Goal: Task Accomplishment & Management: Complete application form

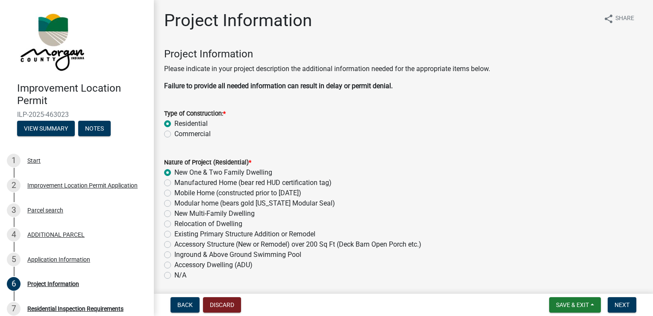
scroll to position [1938, 0]
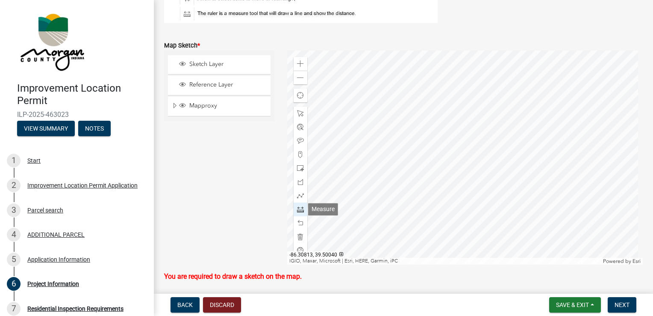
click at [298, 210] on span at bounding box center [300, 209] width 7 height 7
click at [397, 56] on div at bounding box center [465, 157] width 356 height 214
click at [398, 99] on div at bounding box center [465, 157] width 356 height 214
click at [459, 97] on div at bounding box center [465, 157] width 356 height 214
click at [460, 129] on div at bounding box center [465, 157] width 356 height 214
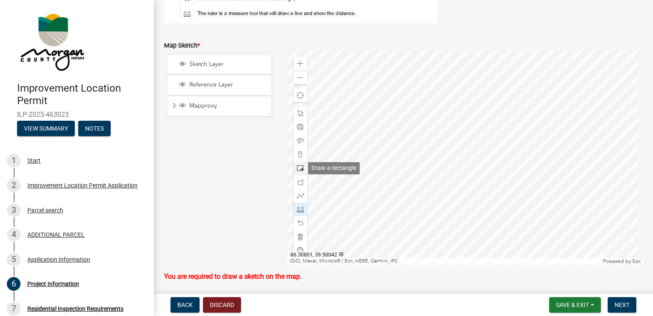
click at [300, 169] on span at bounding box center [300, 168] width 7 height 7
click at [299, 211] on span at bounding box center [300, 209] width 7 height 7
click at [388, 56] on div at bounding box center [465, 157] width 356 height 214
click at [392, 104] on div at bounding box center [465, 157] width 356 height 214
click at [335, 156] on div at bounding box center [465, 157] width 356 height 214
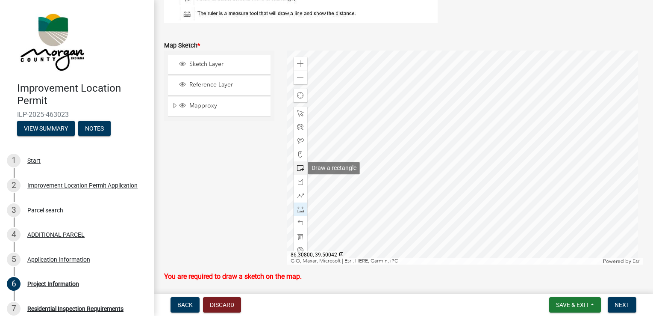
click at [299, 169] on span at bounding box center [300, 168] width 7 height 7
click at [390, 105] on div at bounding box center [465, 157] width 356 height 214
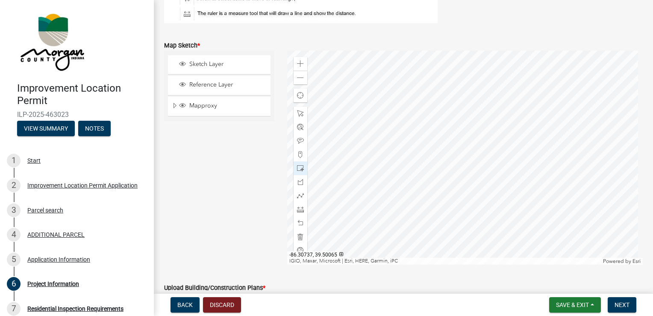
click at [408, 121] on div at bounding box center [465, 157] width 356 height 214
click at [298, 225] on span at bounding box center [300, 222] width 7 height 7
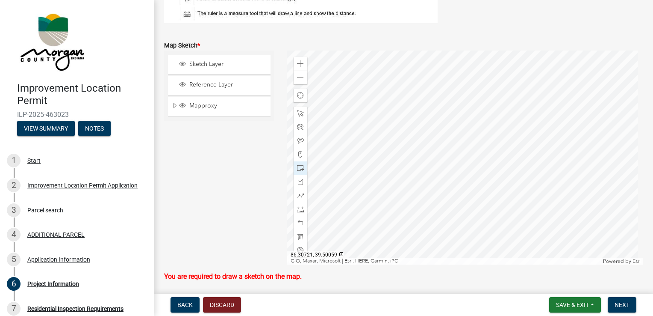
click at [433, 133] on div at bounding box center [465, 157] width 356 height 214
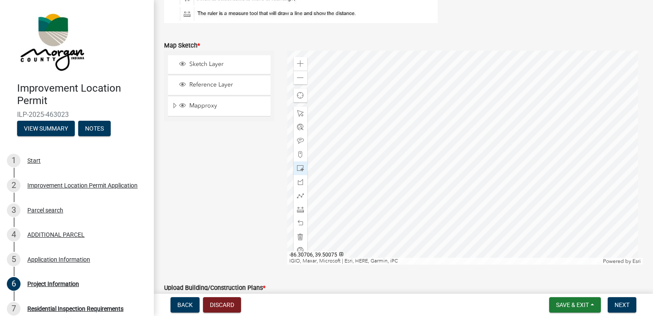
click at [457, 99] on div at bounding box center [465, 157] width 356 height 214
click at [300, 141] on span at bounding box center [300, 140] width 7 height 7
click at [404, 94] on div at bounding box center [465, 157] width 356 height 214
click at [301, 112] on span at bounding box center [300, 113] width 7 height 7
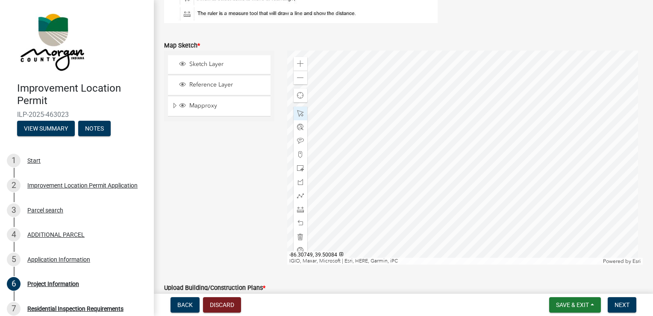
click at [412, 89] on div at bounding box center [465, 157] width 356 height 214
click at [407, 92] on div at bounding box center [465, 157] width 356 height 214
click at [419, 92] on div at bounding box center [465, 157] width 356 height 214
click at [420, 90] on div at bounding box center [465, 157] width 356 height 214
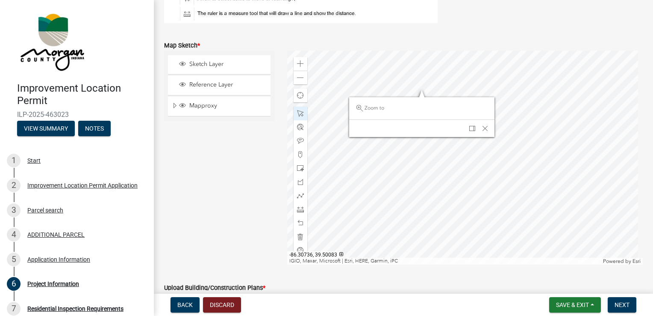
click at [444, 90] on div at bounding box center [465, 157] width 356 height 214
click at [481, 86] on div at bounding box center [465, 157] width 356 height 214
click at [380, 81] on div at bounding box center [465, 157] width 356 height 214
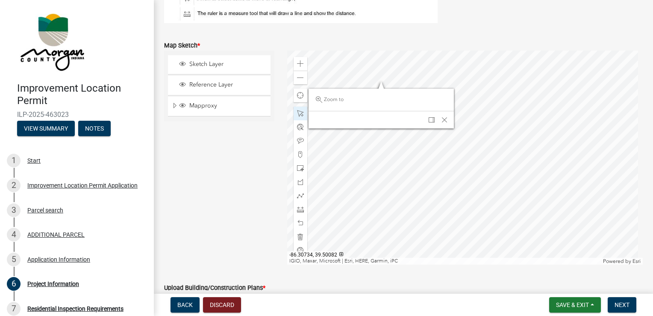
click at [402, 83] on div at bounding box center [465, 157] width 356 height 214
drag, startPoint x: 362, startPoint y: 96, endPoint x: 386, endPoint y: 95, distance: 24.0
click at [390, 94] on div "Zoom to" at bounding box center [381, 99] width 139 height 17
click at [331, 102] on span "Zoom to" at bounding box center [334, 99] width 20 height 7
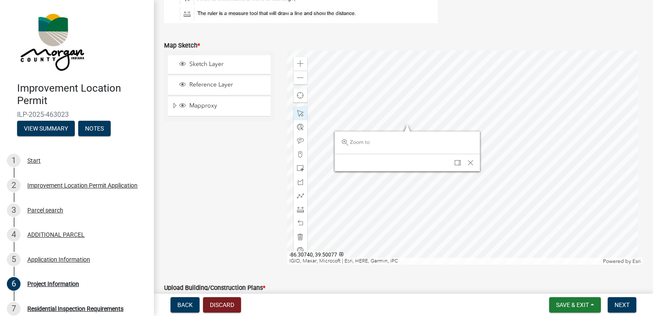
click at [453, 160] on div at bounding box center [465, 157] width 356 height 214
click at [467, 161] on span "Close" at bounding box center [470, 161] width 7 height 7
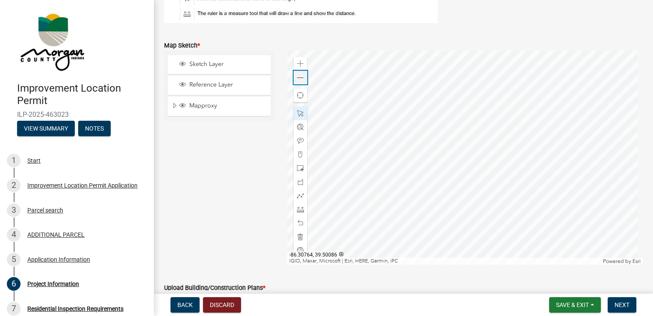
click at [297, 80] on span at bounding box center [300, 77] width 7 height 7
click at [298, 78] on span at bounding box center [300, 77] width 7 height 7
click at [341, 105] on div at bounding box center [465, 157] width 356 height 214
click at [328, 101] on div at bounding box center [465, 157] width 356 height 214
click at [298, 195] on span at bounding box center [300, 195] width 7 height 7
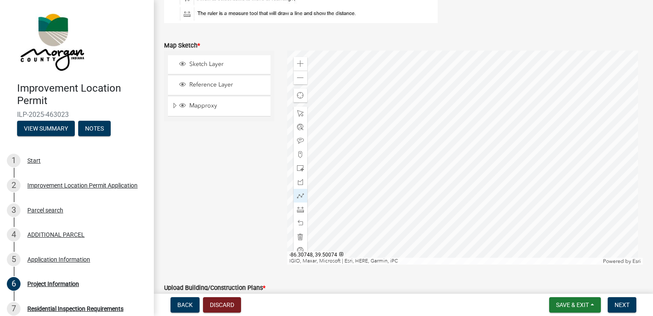
click at [398, 111] on div at bounding box center [465, 157] width 356 height 214
click at [398, 99] on div at bounding box center [465, 157] width 356 height 214
click at [299, 115] on span at bounding box center [300, 113] width 7 height 7
click at [378, 163] on div at bounding box center [465, 157] width 356 height 214
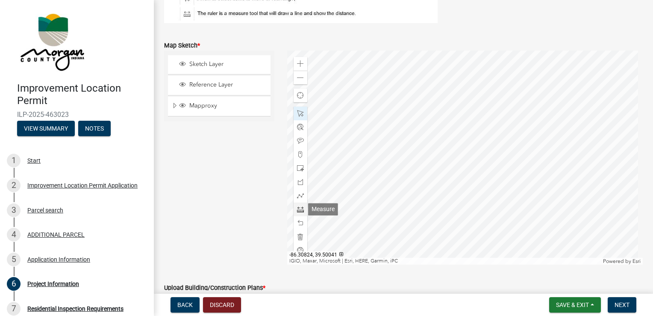
click at [300, 208] on span at bounding box center [300, 209] width 7 height 7
click at [428, 137] on div at bounding box center [465, 157] width 356 height 214
click at [300, 138] on span at bounding box center [300, 140] width 7 height 7
click at [377, 126] on div at bounding box center [465, 157] width 356 height 214
click at [298, 155] on span at bounding box center [300, 154] width 7 height 7
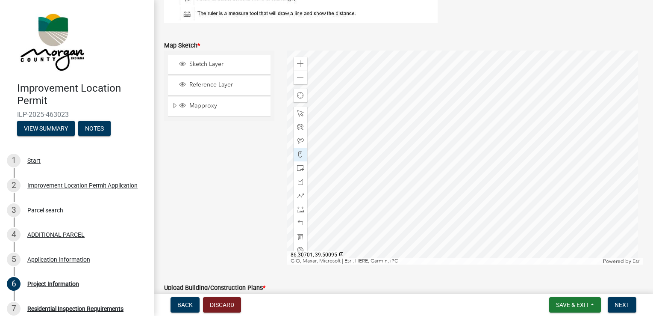
click at [503, 65] on div at bounding box center [465, 157] width 356 height 214
click at [297, 145] on div at bounding box center [301, 141] width 14 height 14
click at [503, 72] on div at bounding box center [465, 157] width 356 height 214
click at [302, 155] on span at bounding box center [300, 154] width 7 height 7
click at [299, 140] on span at bounding box center [300, 140] width 7 height 7
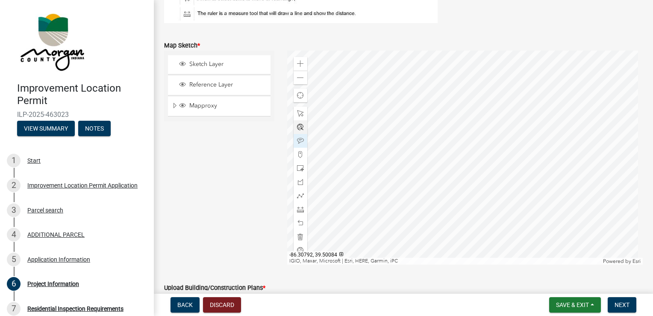
click at [358, 86] on div at bounding box center [465, 157] width 356 height 214
click at [299, 109] on div at bounding box center [301, 113] width 14 height 14
click at [427, 88] on div at bounding box center [465, 157] width 356 height 214
click at [492, 126] on span "Close" at bounding box center [491, 126] width 7 height 7
click at [197, 62] on span "Sketch Layer" at bounding box center [227, 64] width 80 height 8
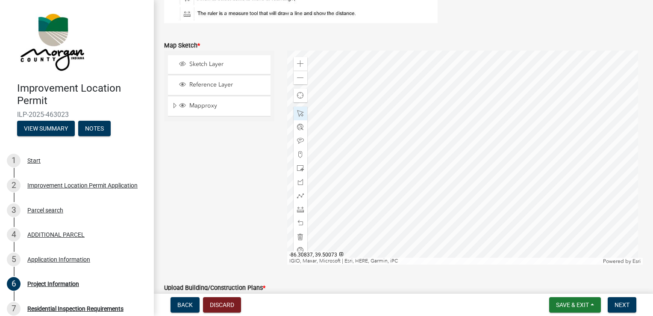
click at [201, 80] on div "Reference Layer" at bounding box center [219, 85] width 103 height 19
click at [203, 63] on span "Sketch Layer" at bounding box center [227, 64] width 80 height 8
click at [206, 86] on span "Reference Layer" at bounding box center [227, 85] width 80 height 8
click at [207, 63] on span "Sketch Layer" at bounding box center [227, 64] width 80 height 8
click at [200, 84] on span "Reference Layer" at bounding box center [227, 85] width 80 height 8
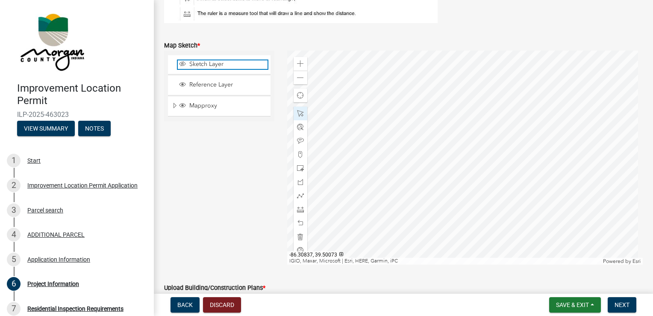
click at [200, 66] on span "Sketch Layer" at bounding box center [227, 64] width 80 height 8
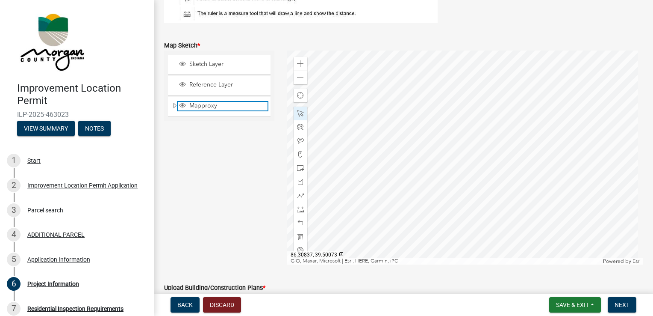
click at [198, 103] on span "Mapproxy" at bounding box center [227, 106] width 80 height 8
click at [198, 102] on span "Mapproxy" at bounding box center [227, 106] width 80 height 8
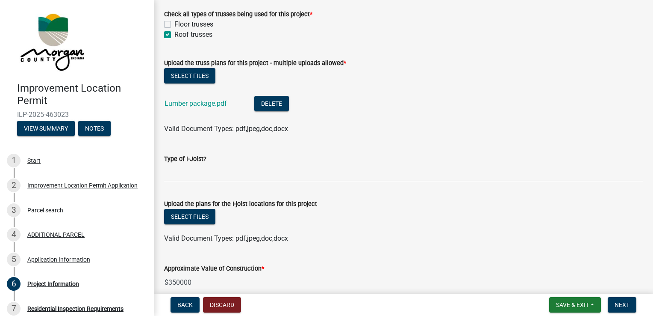
scroll to position [886, 0]
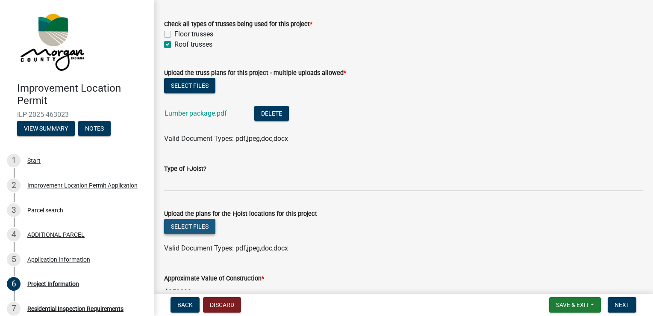
click at [185, 225] on button "Select files" at bounding box center [189, 226] width 51 height 15
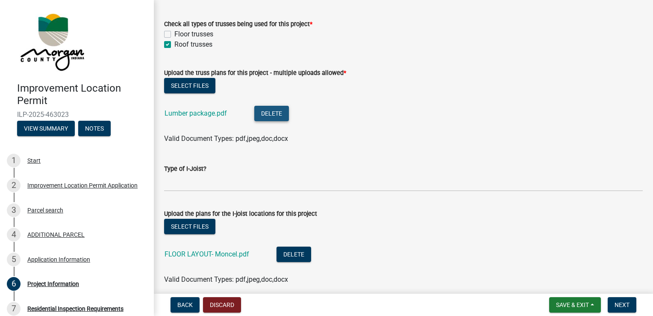
click at [269, 115] on button "Delete" at bounding box center [271, 113] width 35 height 15
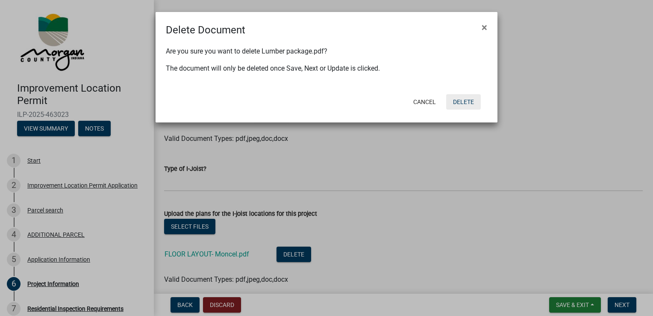
click at [461, 101] on button "Delete" at bounding box center [463, 101] width 35 height 15
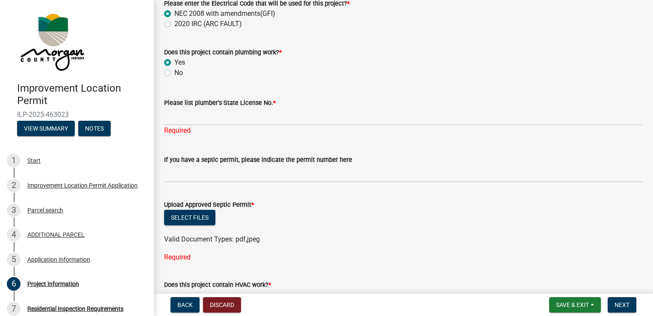
scroll to position [1461, 0]
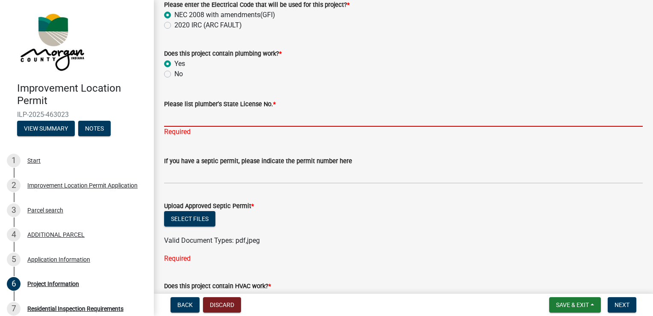
click at [193, 124] on input "Please list plumber's State License No. *" at bounding box center [403, 118] width 479 height 18
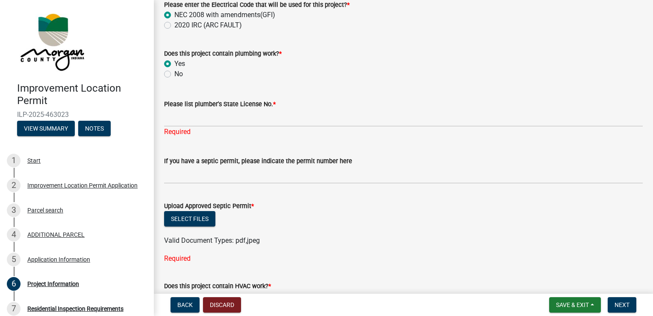
click at [159, 109] on div "Please list plumber's State License No. * Required" at bounding box center [404, 112] width 492 height 50
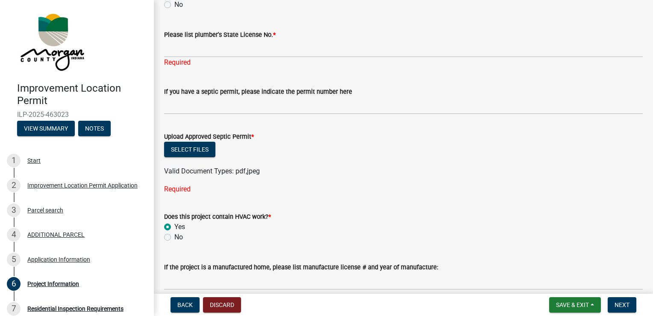
scroll to position [1524, 0]
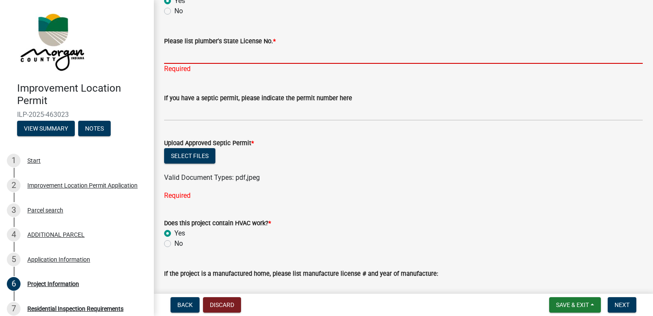
click at [218, 59] on input "Please list plumber's State License No. *" at bounding box center [403, 55] width 479 height 18
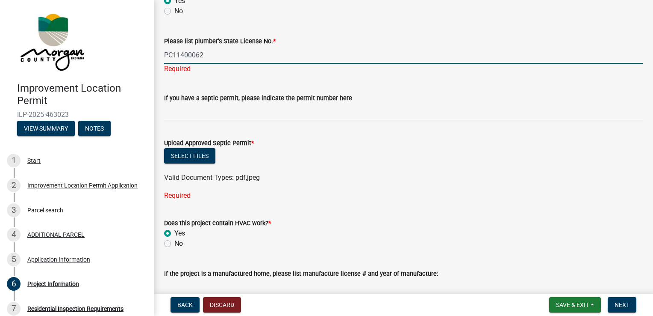
type input "PC11400062"
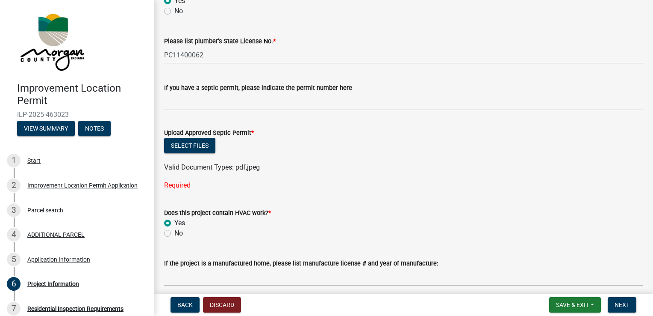
click at [401, 180] on div "Required" at bounding box center [403, 185] width 479 height 10
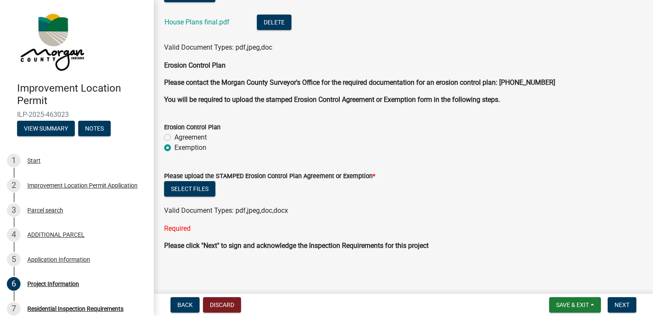
scroll to position [2251, 0]
click at [564, 304] on span "Save & Exit" at bounding box center [572, 304] width 33 height 7
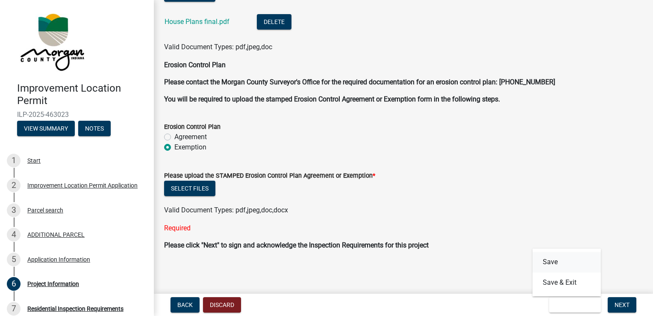
click at [553, 261] on button "Save" at bounding box center [567, 261] width 68 height 21
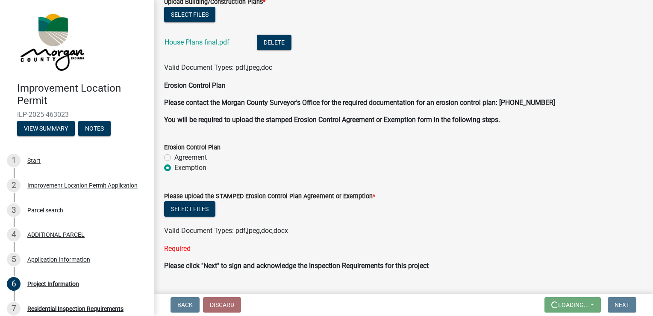
scroll to position [2272, 0]
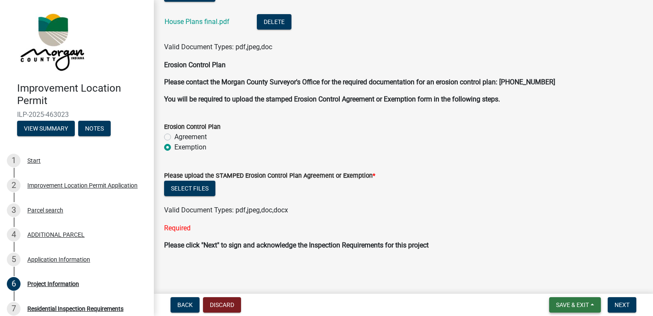
click at [563, 300] on button "Save & Exit" at bounding box center [576, 304] width 52 height 15
click at [553, 261] on button "Save" at bounding box center [567, 261] width 68 height 21
